Goal: Task Accomplishment & Management: Use online tool/utility

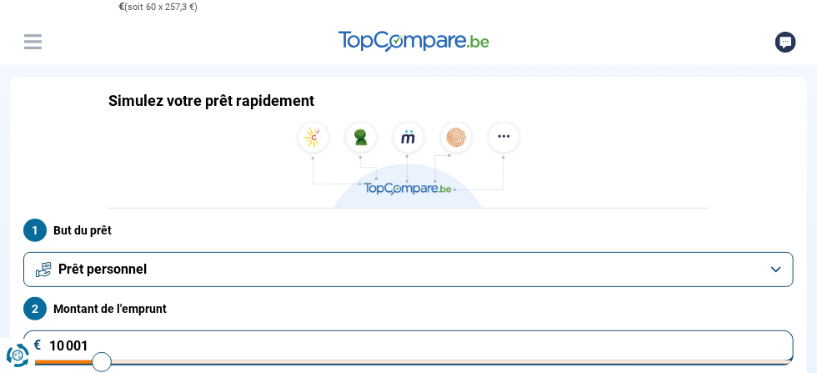
scroll to position [75, 0]
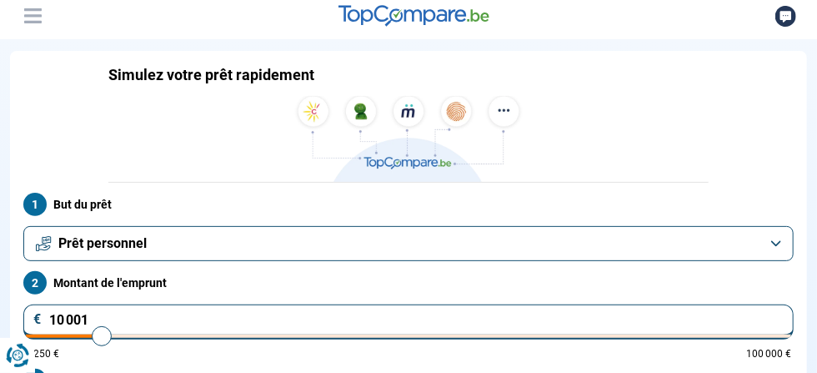
type input "4 500"
type input "4500"
click at [451, 334] on input "range" at bounding box center [408, 335] width 765 height 3
radio input "true"
click at [451, 334] on input "range" at bounding box center [408, 335] width 765 height 3
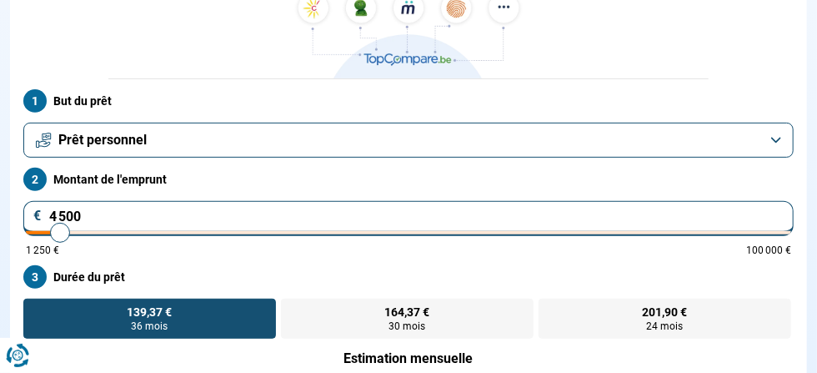
scroll to position [195, 0]
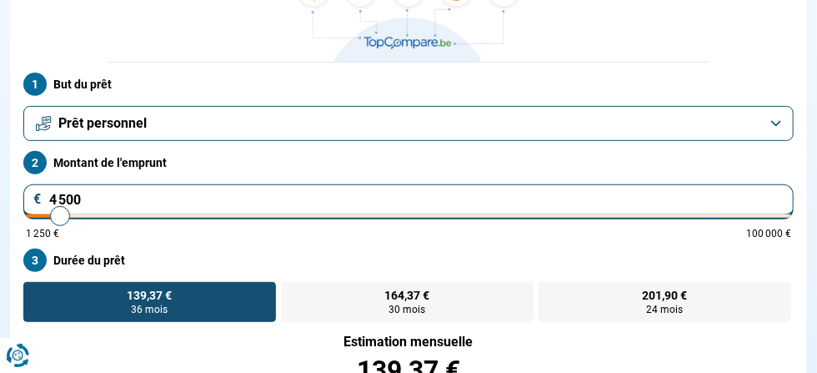
type input "10 000"
type input "10000"
click at [462, 214] on input "range" at bounding box center [408, 215] width 765 height 3
radio input "false"
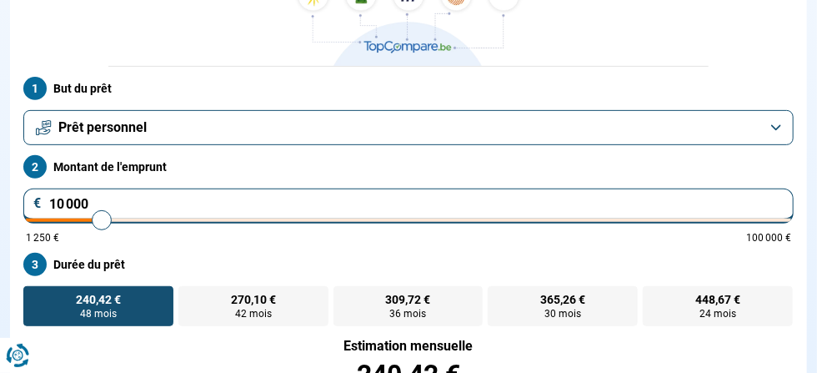
scroll to position [166, 0]
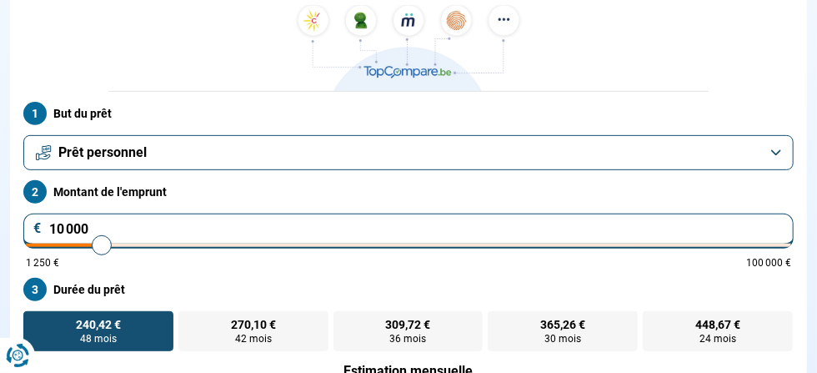
type input "4 500"
type input "4500"
click at [451, 243] on input "range" at bounding box center [408, 244] width 765 height 3
radio input "true"
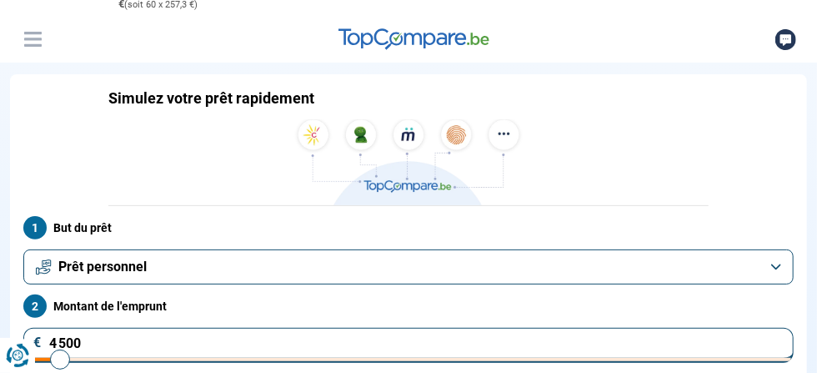
scroll to position [43, 0]
